Goal: Browse casually: Explore the website without a specific task or goal

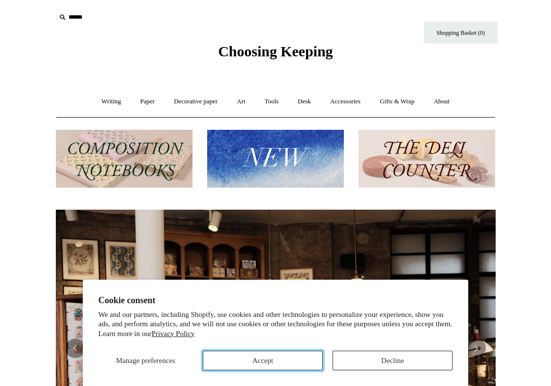
click at [291, 362] on button "Accept" at bounding box center [263, 361] width 120 height 20
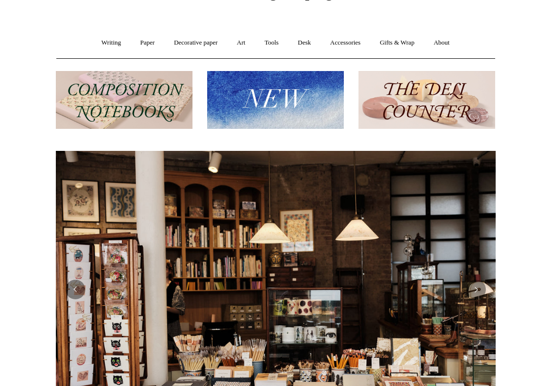
scroll to position [47, 0]
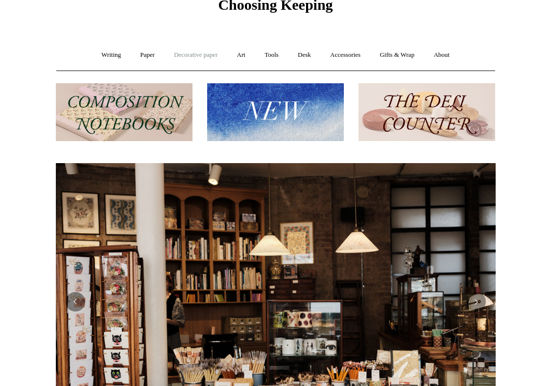
click at [200, 59] on link "Decorative paper +" at bounding box center [195, 55] width 61 height 26
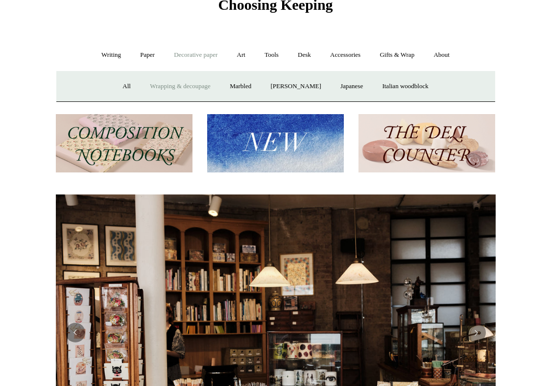
click at [181, 90] on link "Wrapping & decoupage" at bounding box center [180, 87] width 78 height 26
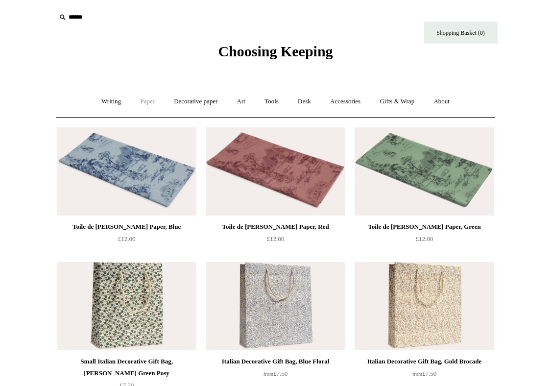
click at [146, 101] on link "Paper +" at bounding box center [147, 102] width 32 height 26
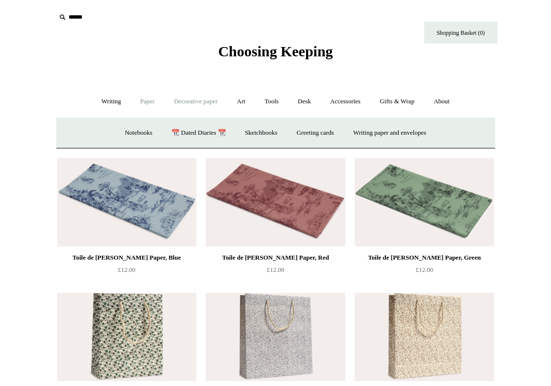
click at [212, 104] on link "Decorative paper +" at bounding box center [195, 102] width 61 height 26
click at [238, 134] on link "Marbled" at bounding box center [240, 133] width 39 height 26
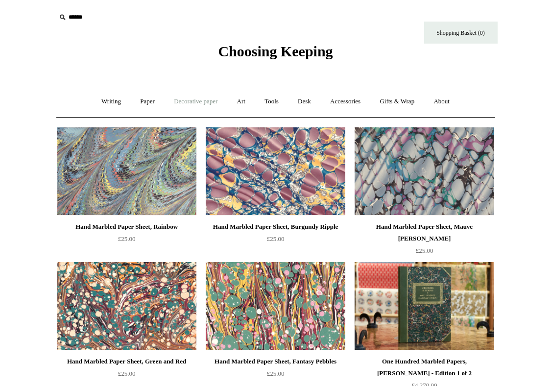
click at [178, 104] on link "Decorative paper +" at bounding box center [195, 102] width 61 height 26
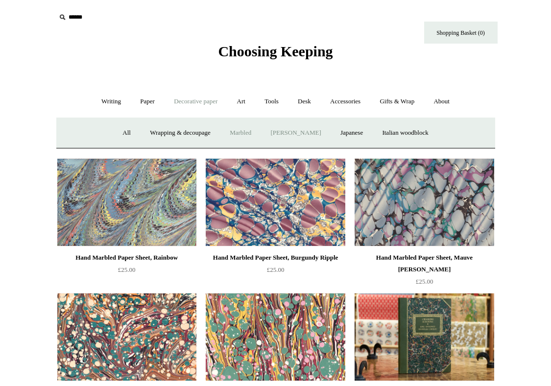
click at [308, 135] on link "[PERSON_NAME]" at bounding box center [296, 133] width 68 height 26
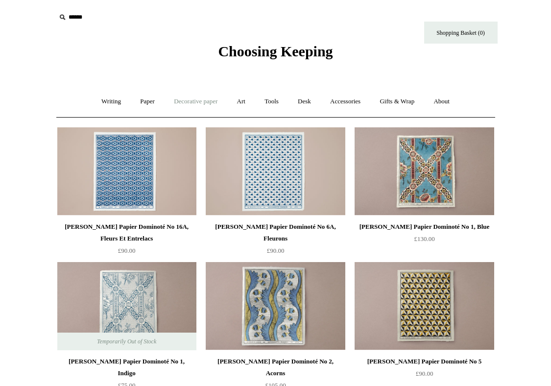
click at [181, 103] on link "Decorative paper +" at bounding box center [195, 102] width 61 height 26
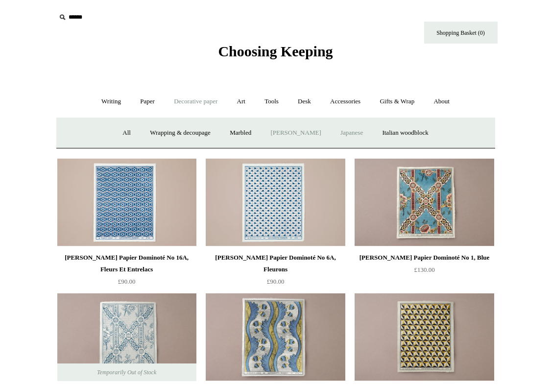
click at [354, 128] on link "Japanese" at bounding box center [352, 133] width 40 height 26
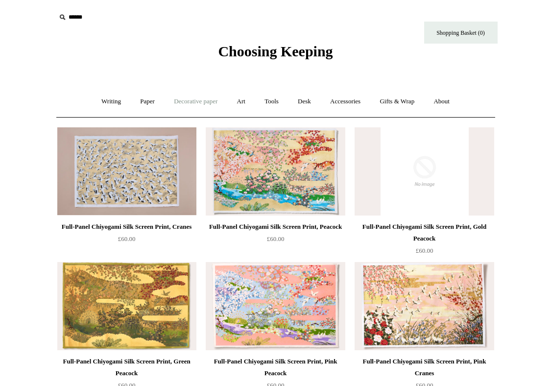
click at [175, 100] on link "Decorative paper +" at bounding box center [195, 102] width 61 height 26
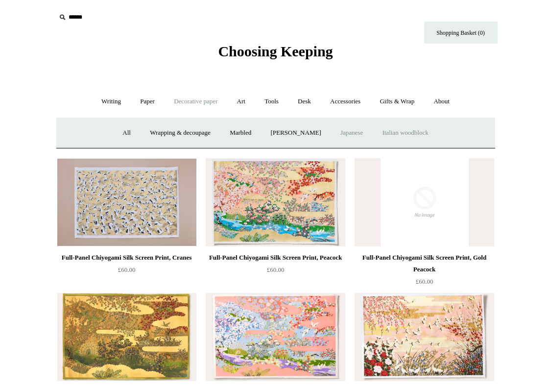
click at [422, 130] on link "Italian woodblock" at bounding box center [406, 133] width 64 height 26
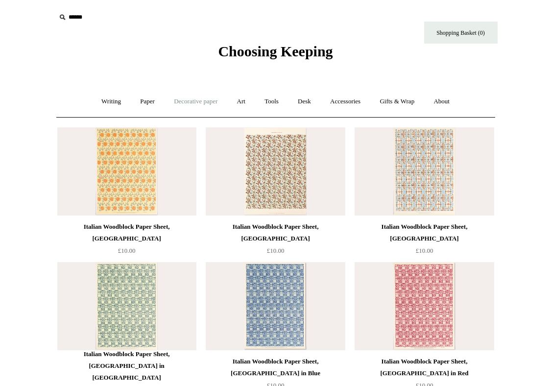
click at [187, 101] on link "Decorative paper +" at bounding box center [195, 102] width 61 height 26
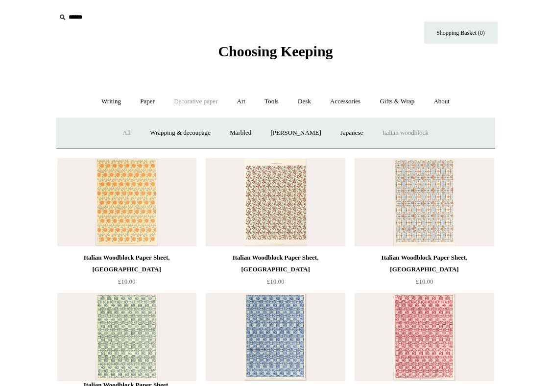
click at [118, 130] on link "All" at bounding box center [127, 133] width 26 height 26
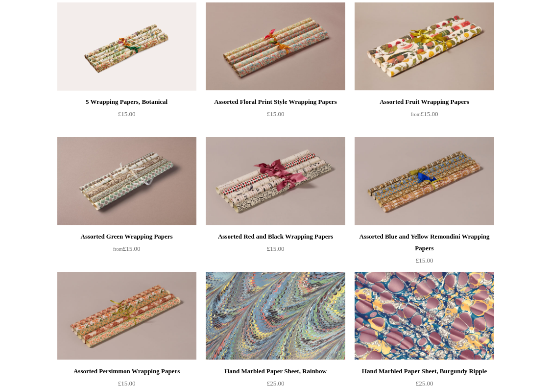
scroll to position [1532, 0]
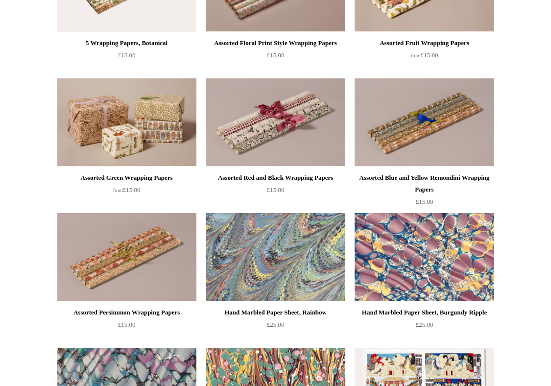
click at [158, 125] on img at bounding box center [126, 122] width 139 height 88
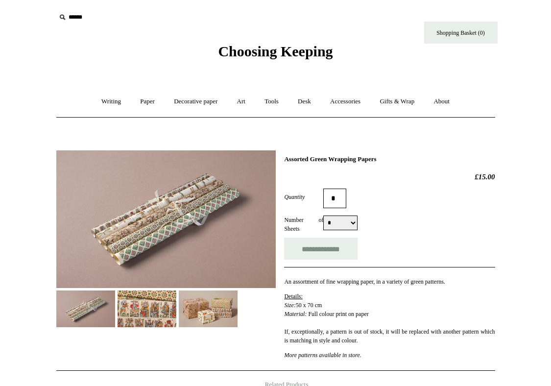
click at [202, 316] on img at bounding box center [208, 309] width 59 height 37
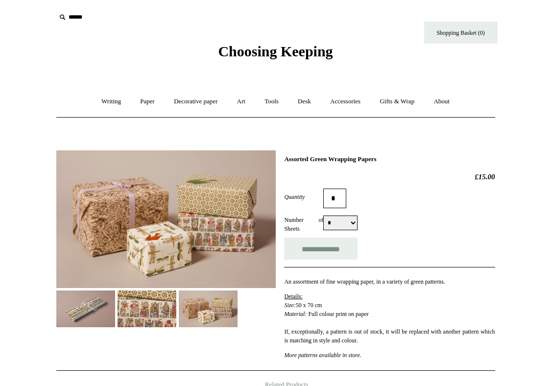
click at [146, 300] on img at bounding box center [147, 309] width 59 height 37
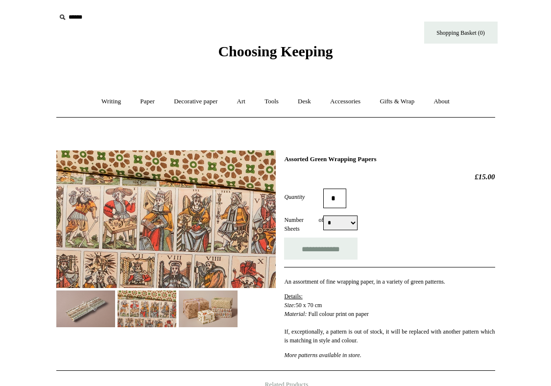
click at [93, 303] on img at bounding box center [85, 309] width 59 height 37
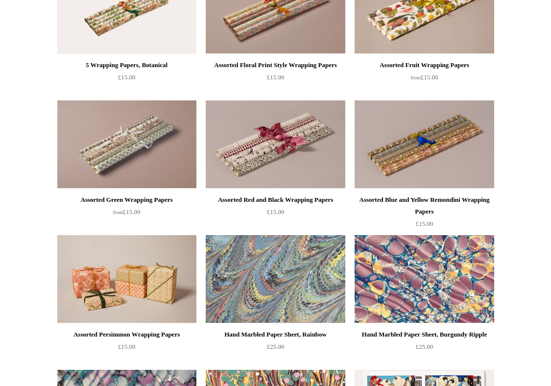
scroll to position [1508, 0]
